Goal: Register for event/course

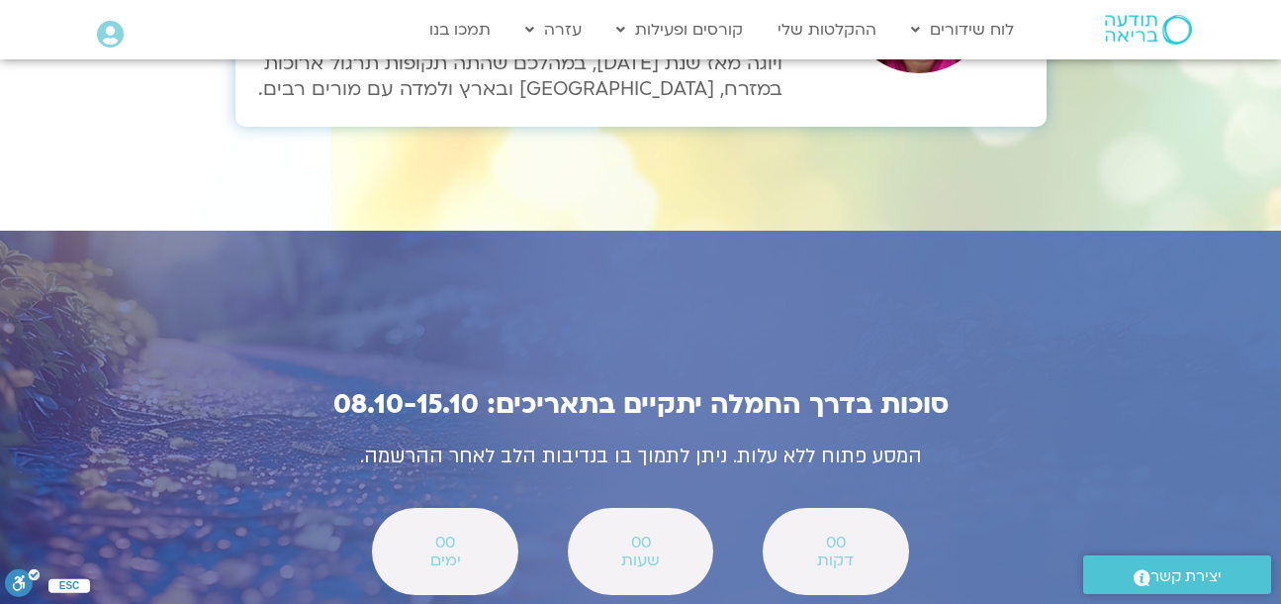
scroll to position [6881, 0]
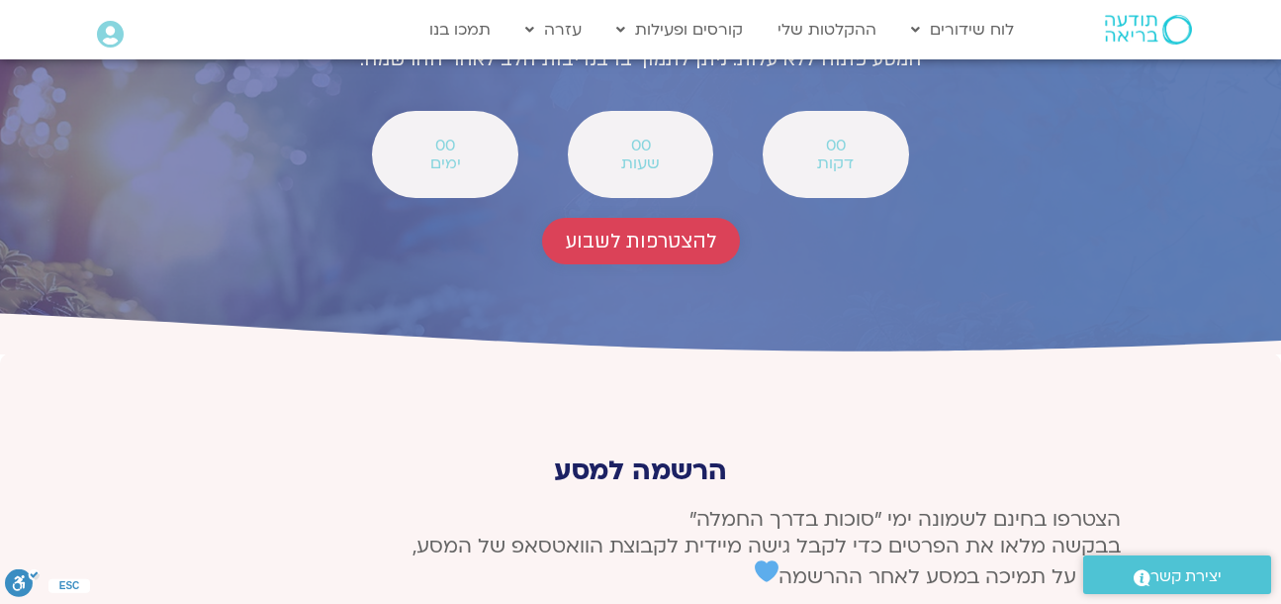
scroll to position [7288, 0]
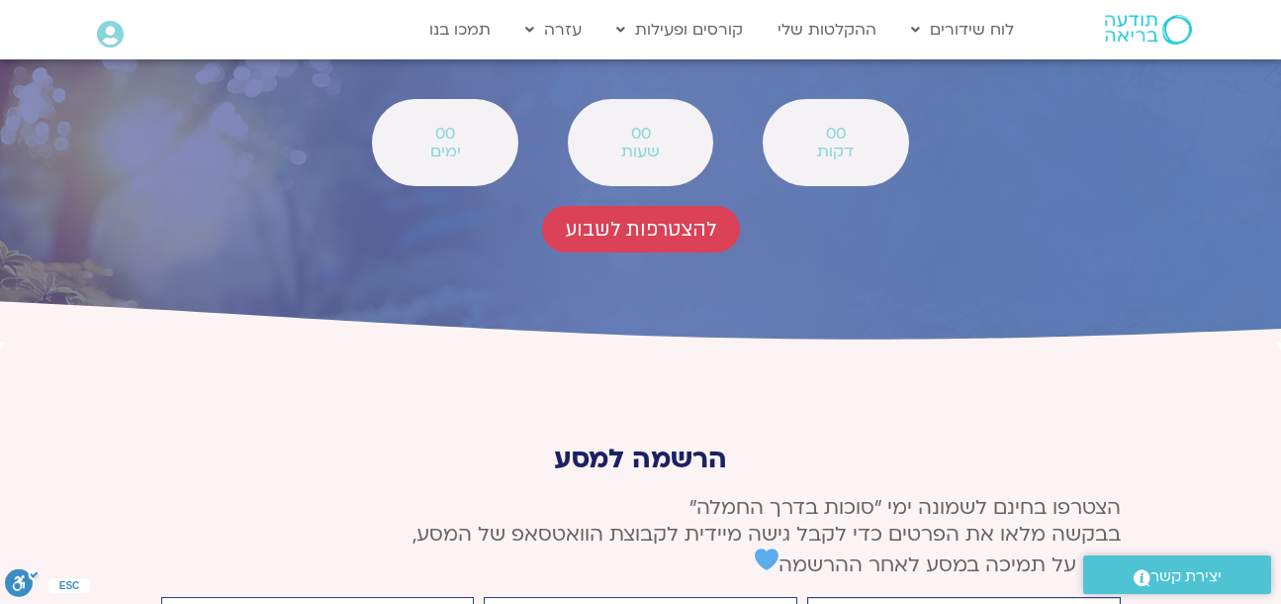
type input "[PERSON_NAME]"
type input "[EMAIL_ADDRESS][DOMAIN_NAME]"
type input "0523776163"
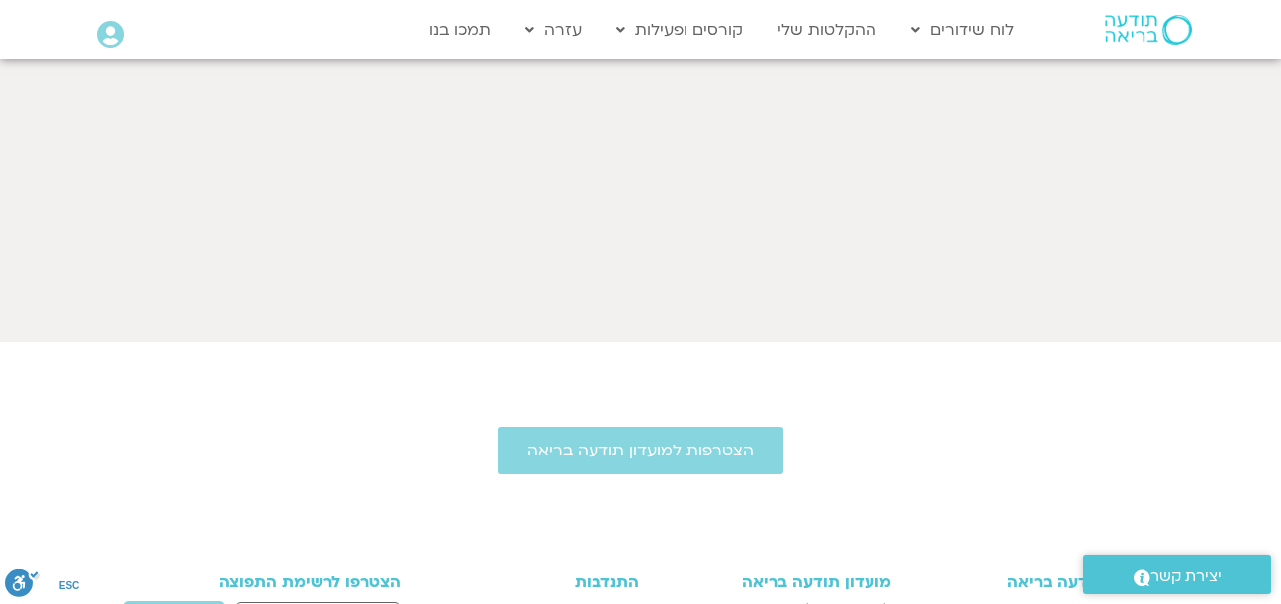
scroll to position [741, 0]
